Goal: Task Accomplishment & Management: Use online tool/utility

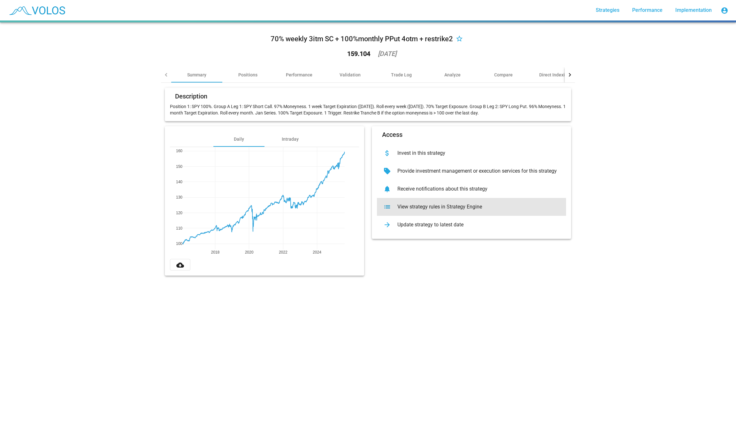
click at [411, 213] on div "list View strategy rules in Strategy Engine" at bounding box center [471, 207] width 189 height 18
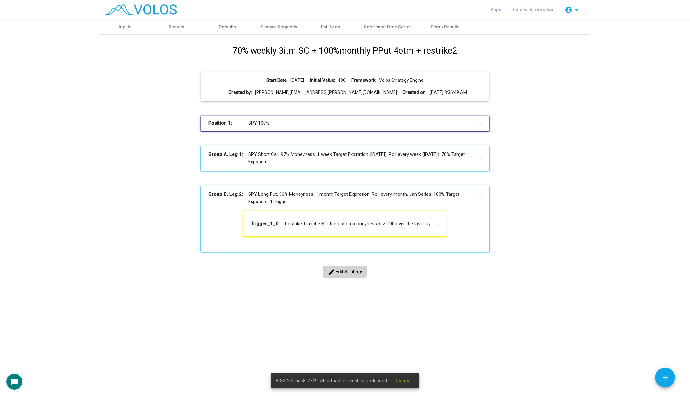
click at [337, 273] on span "edit Edit Strategy" at bounding box center [345, 271] width 34 height 5
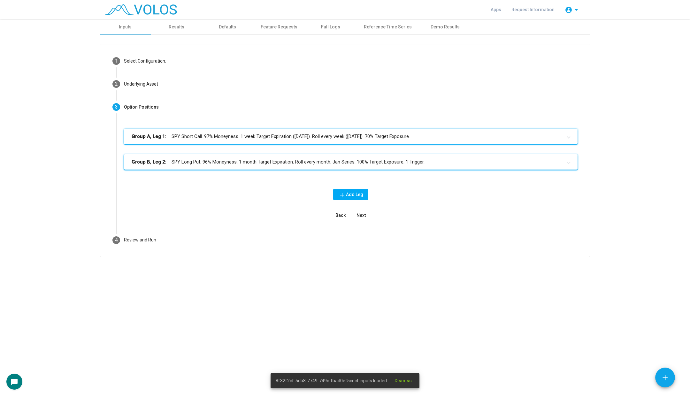
click at [271, 137] on mat-panel-title "Group A, Leg 1: SPY Short Call. 97% Moneyness. 1 week Target Expiration (Friday…" at bounding box center [347, 136] width 431 height 7
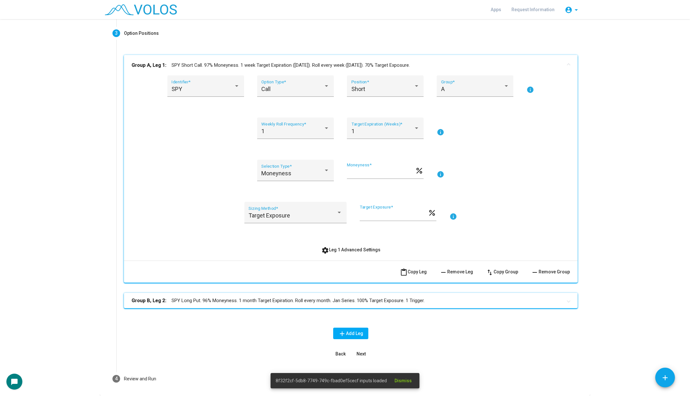
scroll to position [98, 0]
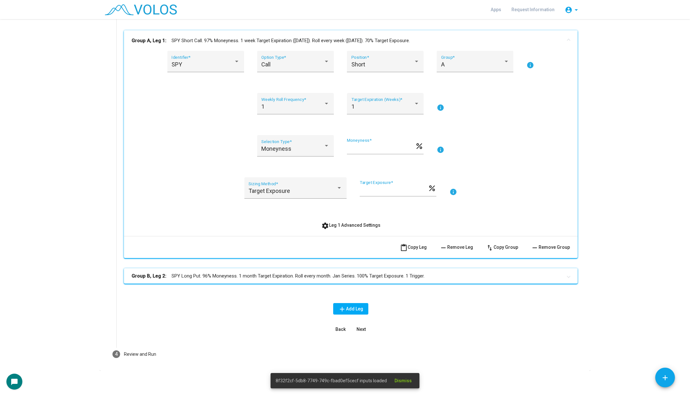
click at [345, 229] on button "settings Leg 1 Advanced Settings" at bounding box center [350, 225] width 69 height 12
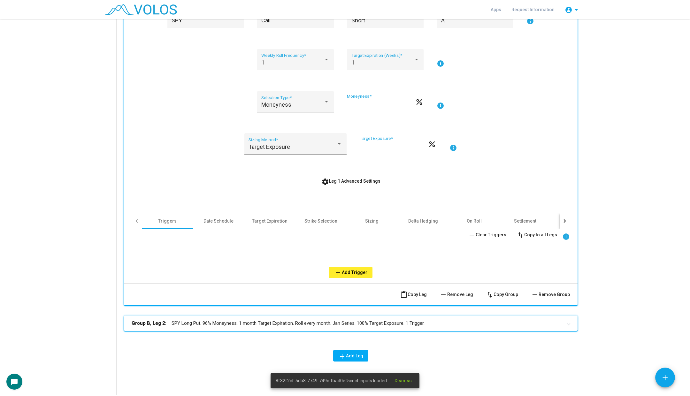
scroll to position [144, 0]
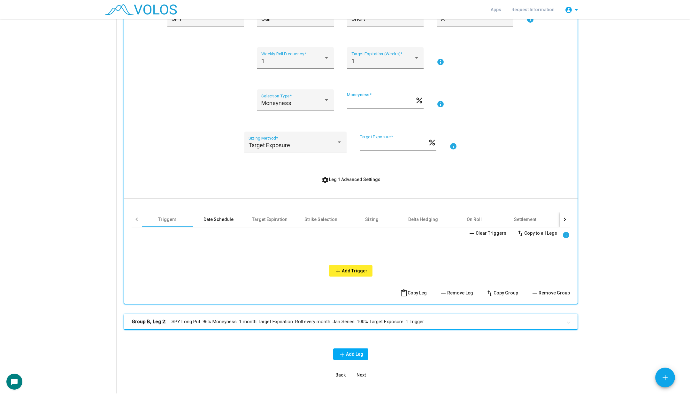
click at [208, 218] on div "Date Schedule" at bounding box center [218, 219] width 30 height 6
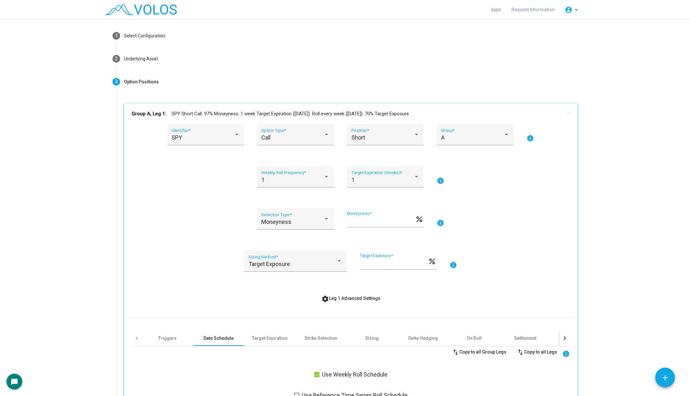
scroll to position [0, 0]
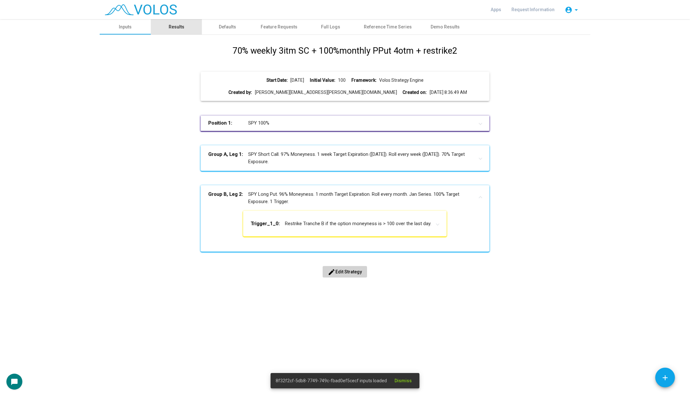
click at [163, 29] on div "Results" at bounding box center [176, 26] width 51 height 15
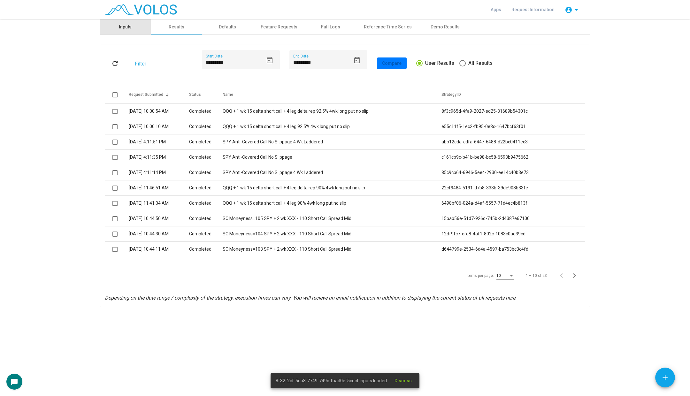
click at [127, 24] on div "Inputs" at bounding box center [125, 27] width 13 height 7
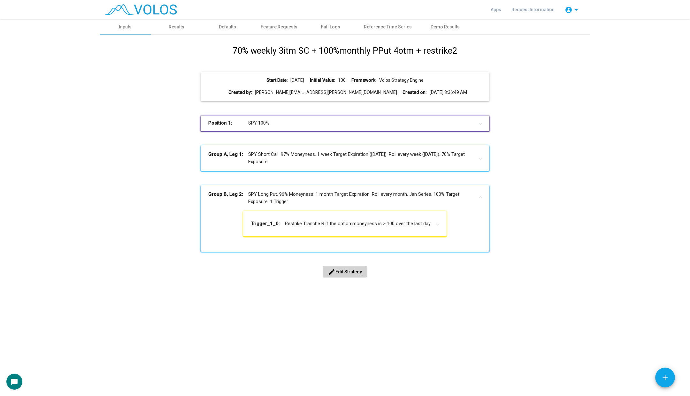
click at [338, 278] on div "70% weekly 3itm SC + 100%monthly PPut 4otm + restrike2 Start Date: 2016-02-01 I…" at bounding box center [344, 168] width 481 height 248
click at [334, 266] on button "edit Edit Strategy" at bounding box center [345, 272] width 44 height 12
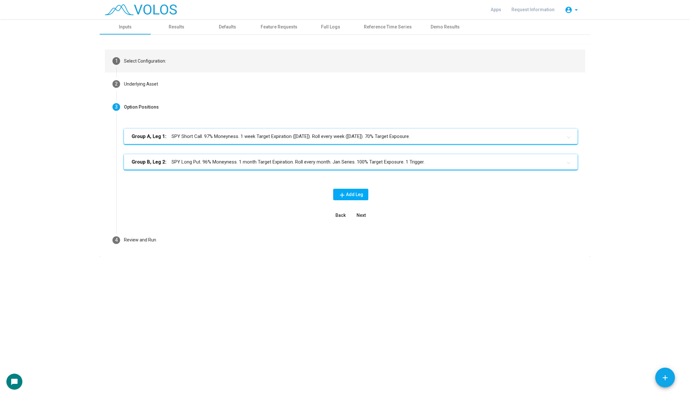
click at [134, 63] on div "Select Configuration:" at bounding box center [145, 61] width 42 height 7
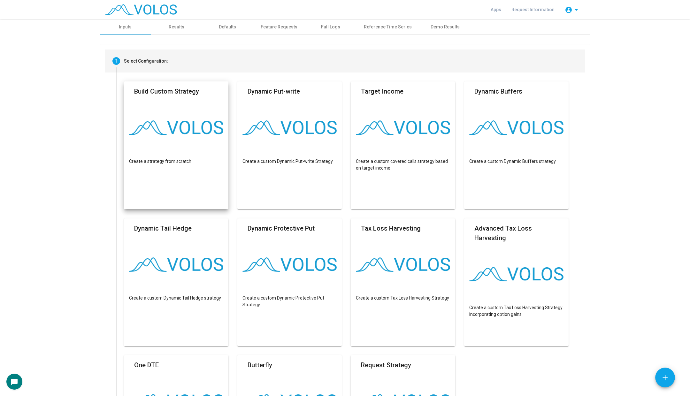
click at [201, 133] on img at bounding box center [176, 127] width 94 height 15
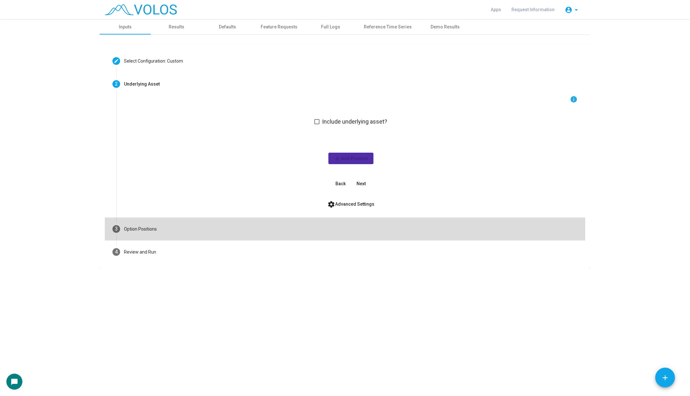
click at [162, 230] on mat-step-header "3 Option Positions" at bounding box center [345, 229] width 480 height 23
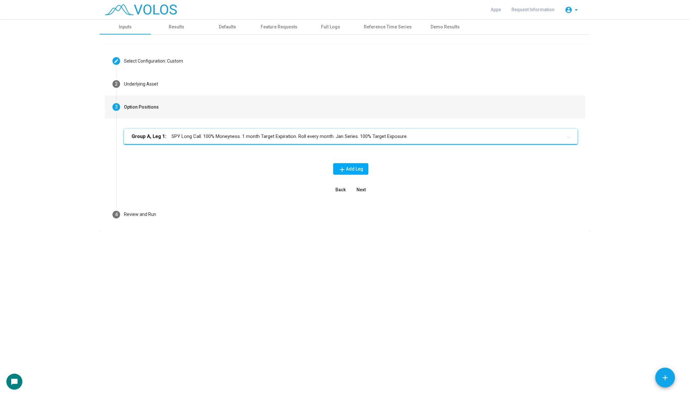
click at [194, 133] on mat-panel-title "Group A, Leg 1: SPY Long Call. 100% Moneyness. 1 month Target Expiration. Roll …" at bounding box center [347, 136] width 431 height 7
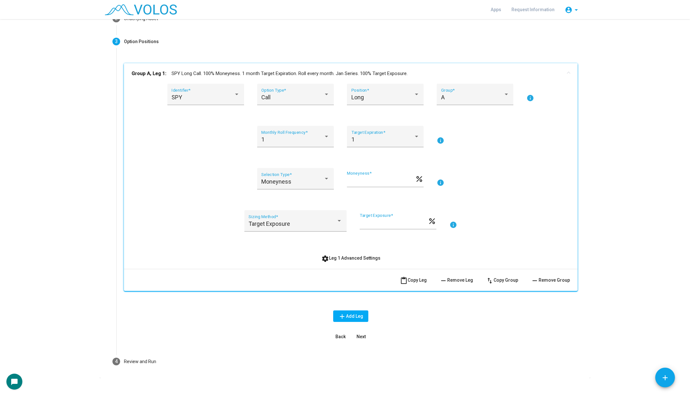
scroll to position [73, 0]
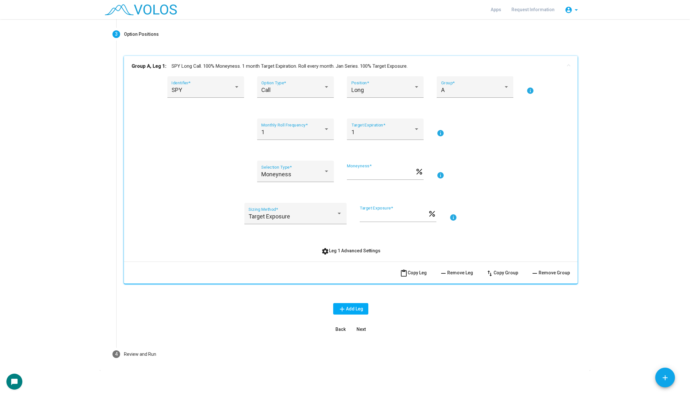
click at [328, 248] on mat-icon "settings" at bounding box center [325, 252] width 8 height 8
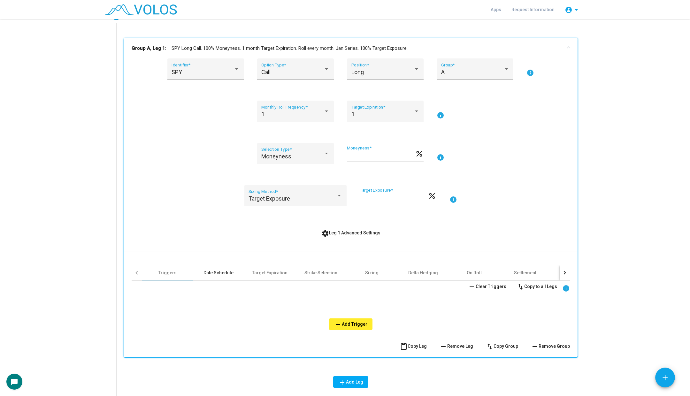
click at [214, 277] on div "Date Schedule" at bounding box center [218, 272] width 51 height 15
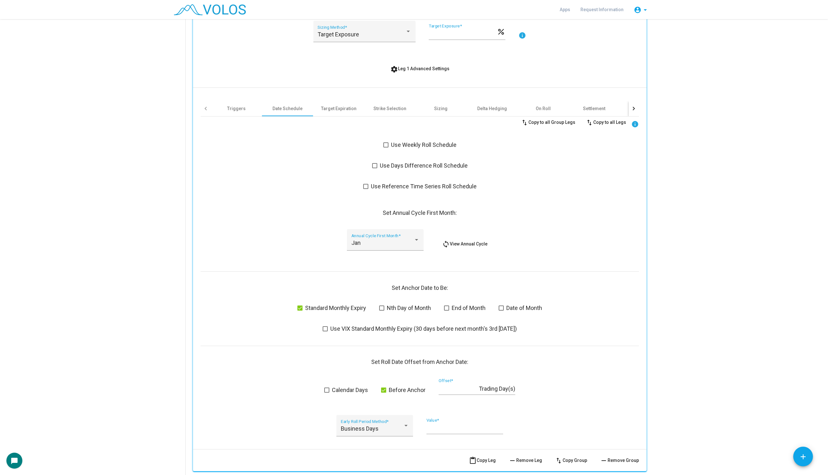
scroll to position [257, 0]
click at [450, 308] on label "End of Month" at bounding box center [465, 307] width 42 height 8
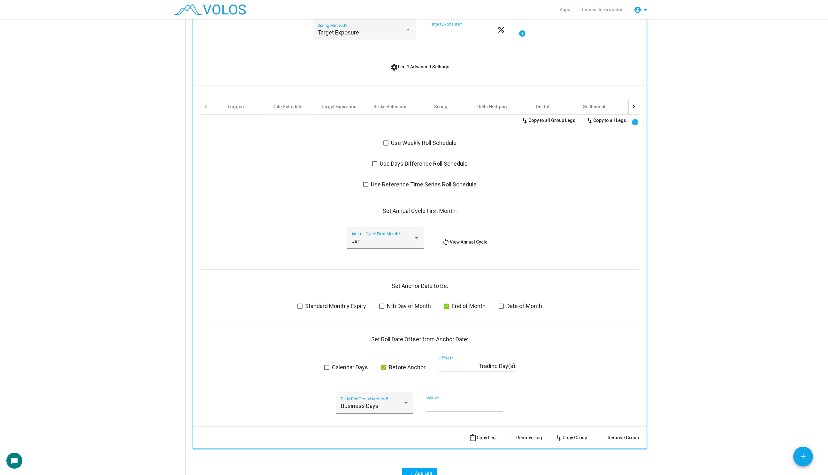
click at [450, 364] on input "*" at bounding box center [459, 366] width 40 height 6
type input "*"
click at [253, 344] on div "swap_vert Copy to all Group Legs swap_vert Copy to all Legs info Use Weekly Rol…" at bounding box center [420, 268] width 438 height 307
click at [333, 102] on div "Target Expiration" at bounding box center [338, 106] width 51 height 15
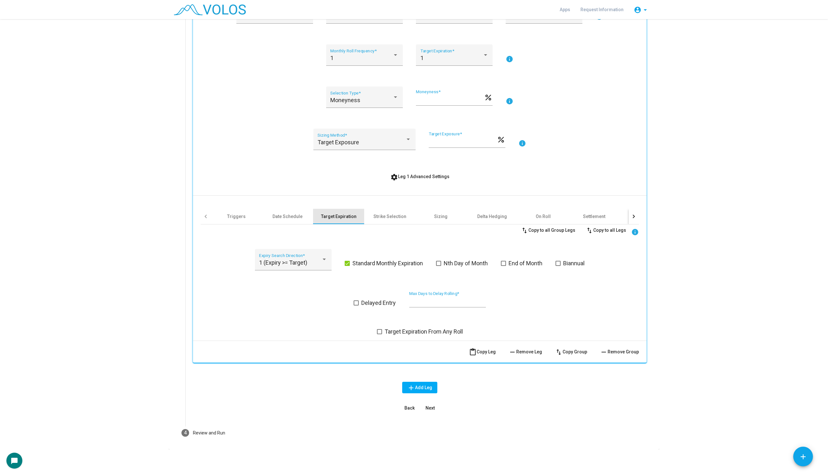
scroll to position [147, 0]
click at [503, 265] on span at bounding box center [503, 263] width 5 height 5
click at [280, 213] on div "Date Schedule" at bounding box center [287, 216] width 51 height 15
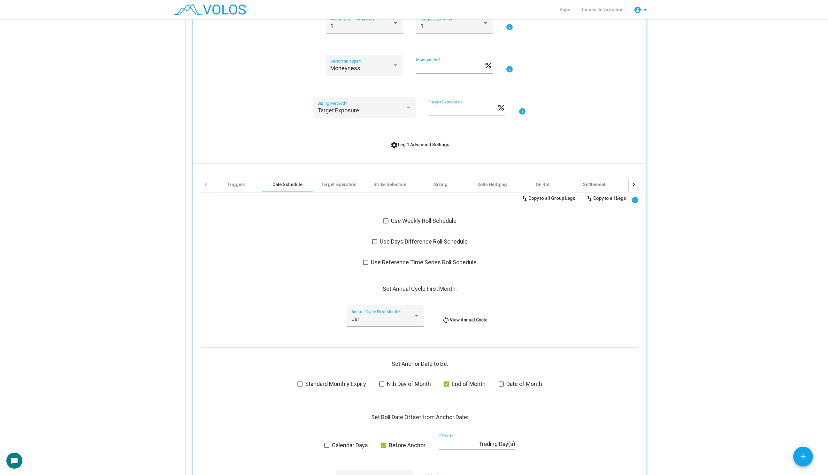
scroll to position [196, 0]
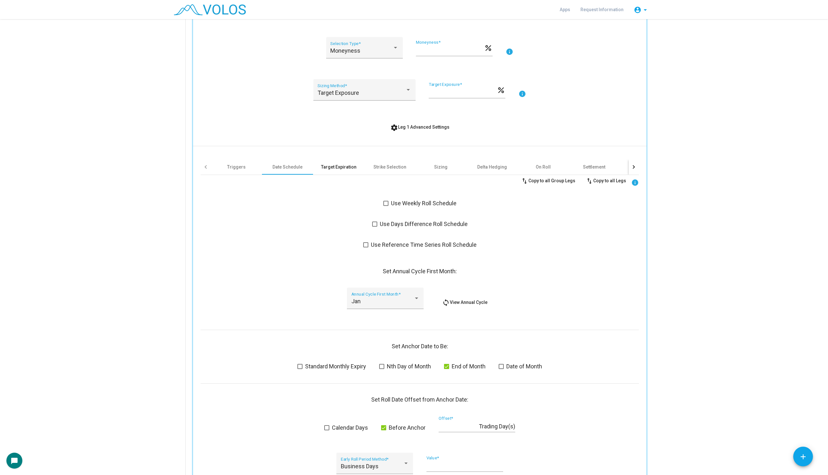
click at [347, 166] on div "Target Expiration" at bounding box center [338, 167] width 35 height 6
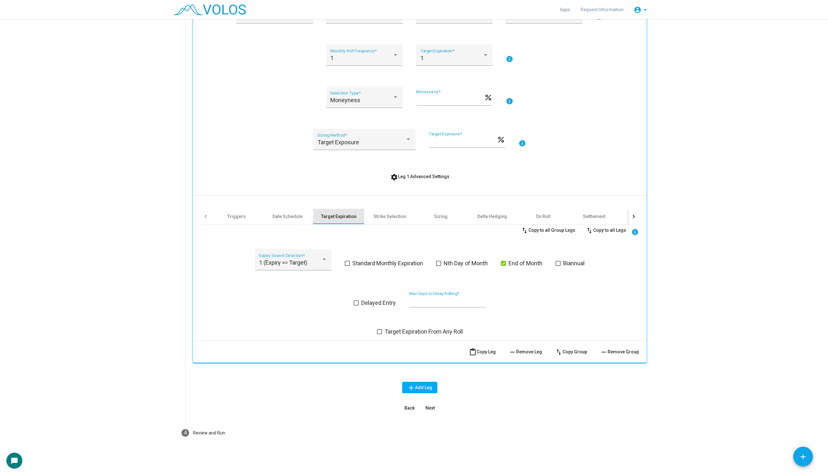
scroll to position [147, 0]
